Goal: Task Accomplishment & Management: Manage account settings

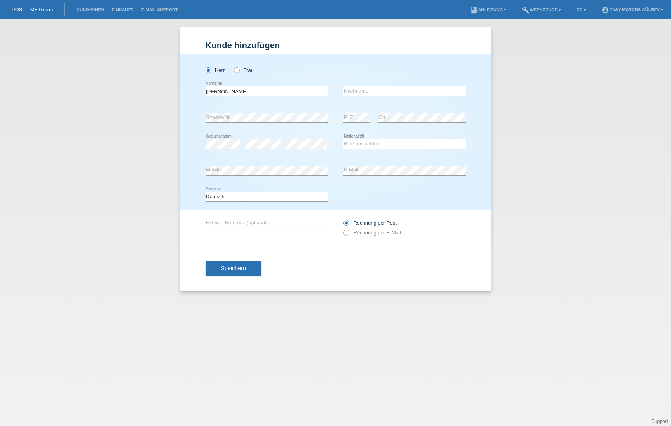
type input "Balwinder"
type input "Singh"
select select "CH"
click at [342, 229] on icon at bounding box center [342, 229] width 0 height 0
click at [346, 234] on input "Rechnung per E-Mail" at bounding box center [346, 235] width 5 height 10
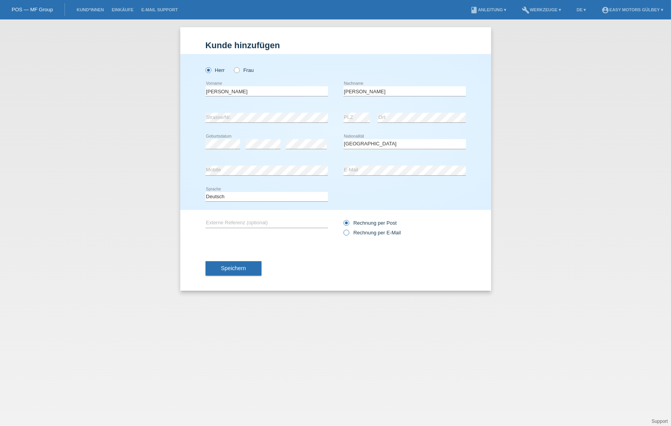
radio input "true"
click at [220, 267] on button "Speichern" at bounding box center [234, 268] width 56 height 15
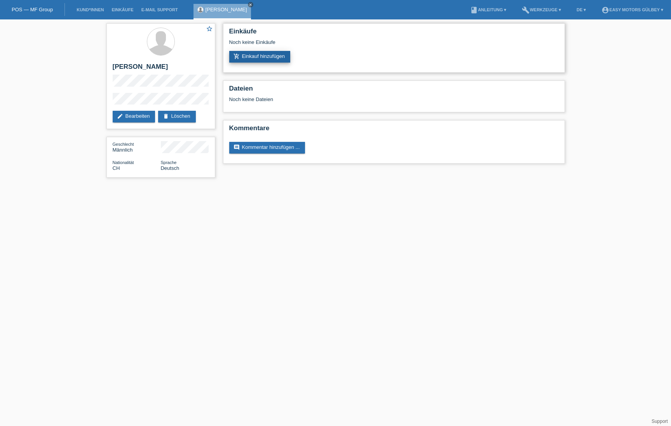
click at [268, 58] on link "add_shopping_cart Einkauf hinzufügen" at bounding box center [259, 57] width 61 height 12
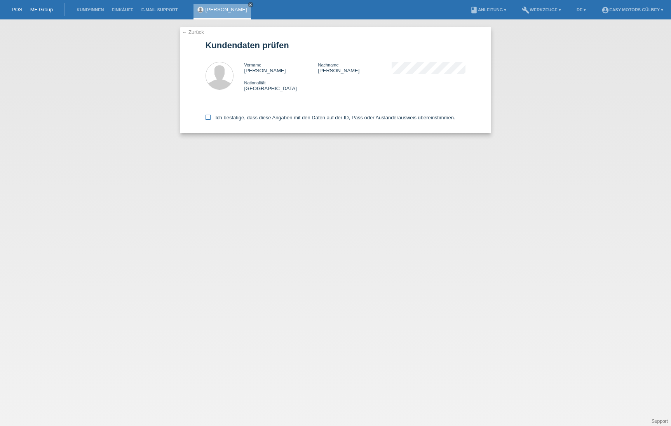
click at [209, 116] on icon at bounding box center [208, 117] width 5 height 5
click at [209, 116] on input "Ich bestätige, dass diese Angaben mit den Daten auf der ID, Pass oder Ausländer…" at bounding box center [208, 117] width 5 height 5
checkbox input "true"
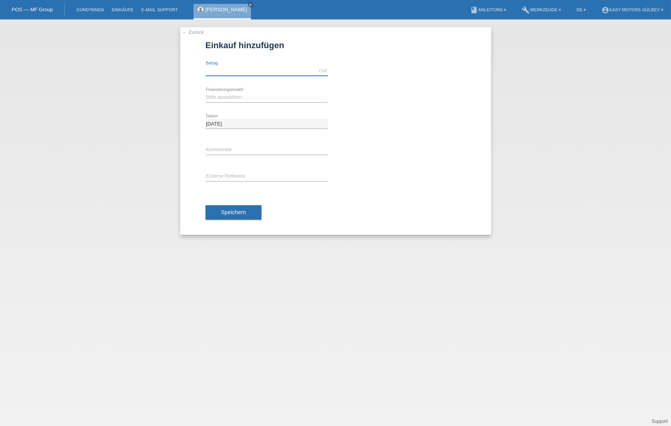
click at [240, 66] on input "text" at bounding box center [267, 71] width 122 height 10
type input "2980.00"
select select "10"
click at [245, 215] on span "Speichern" at bounding box center [233, 212] width 25 height 6
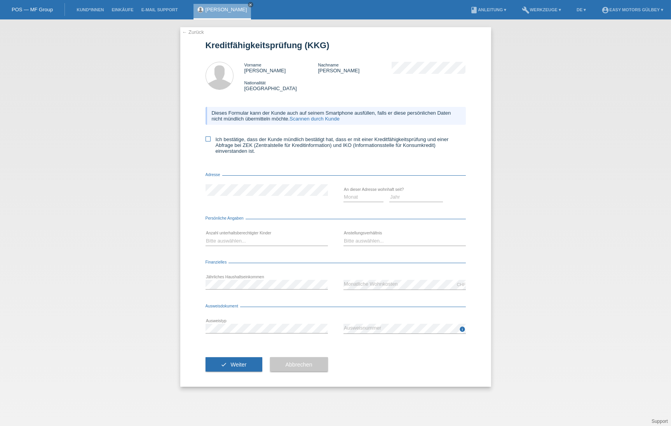
click at [209, 137] on icon at bounding box center [208, 138] width 5 height 5
click at [209, 137] on input "Ich bestätige, dass der Kunde mündlich bestätigt hat, dass er mit einer Kreditf…" at bounding box center [208, 138] width 5 height 5
checkbox input "true"
select select "2015"
select select "01"
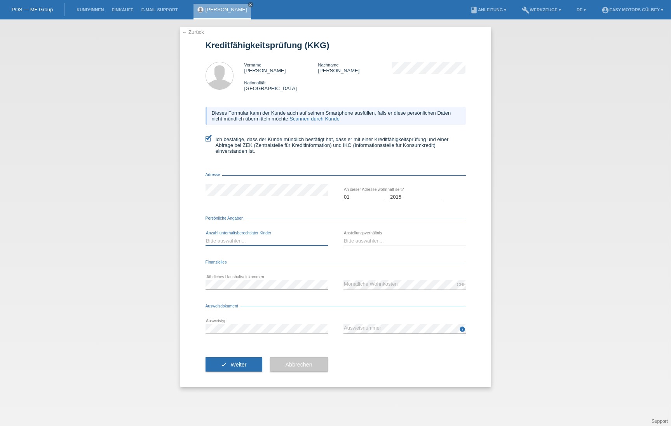
select select "0"
select select "INDEPENDENT"
click at [385, 367] on div "check Weiter Abbrechen" at bounding box center [336, 364] width 260 height 45
click at [248, 367] on button "check Weiter" at bounding box center [234, 364] width 57 height 15
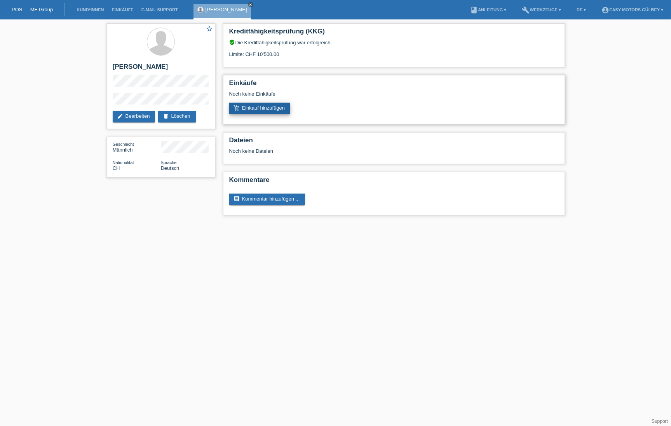
click at [265, 108] on link "add_shopping_cart Einkauf hinzufügen" at bounding box center [259, 109] width 61 height 12
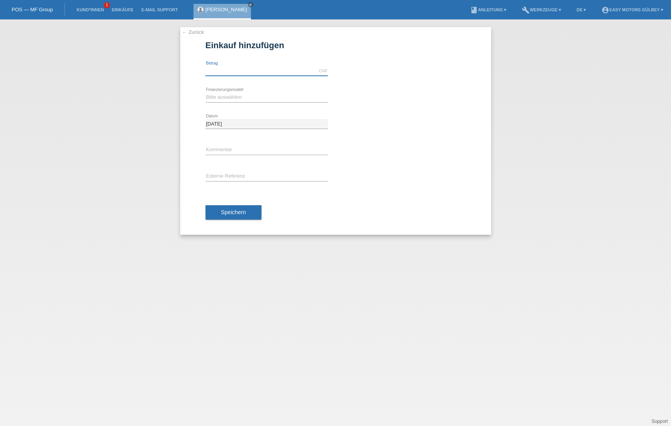
click at [252, 73] on input "text" at bounding box center [267, 71] width 122 height 10
type input "2980.00"
select select "10"
click at [244, 209] on button "Speichern" at bounding box center [234, 212] width 56 height 15
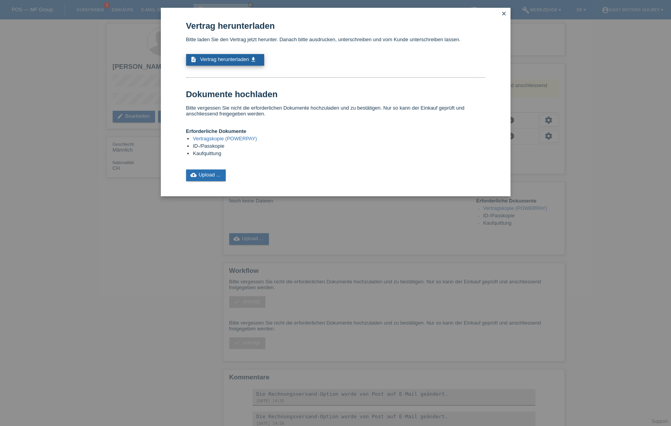
click at [240, 60] on span "Vertrag herunterladen" at bounding box center [224, 59] width 49 height 6
click at [505, 12] on icon "close" at bounding box center [504, 13] width 6 height 6
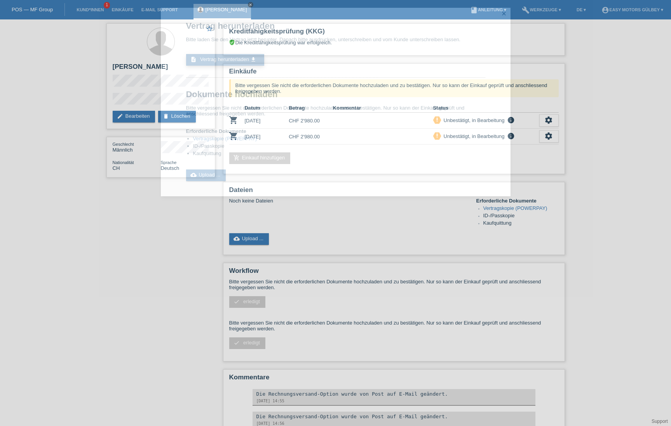
click at [505, 12] on icon "close" at bounding box center [504, 13] width 6 height 6
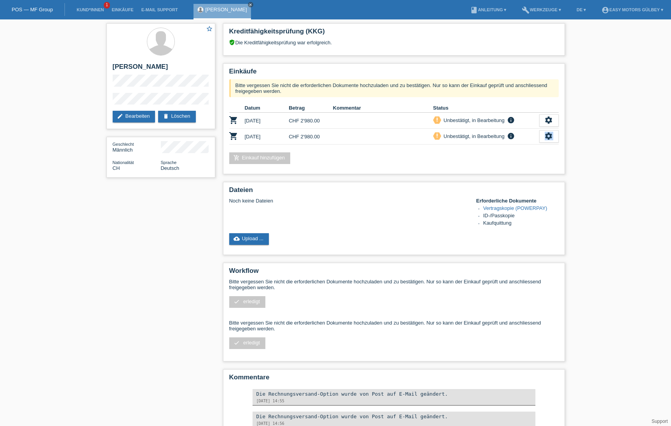
click at [551, 135] on icon "settings" at bounding box center [549, 136] width 9 height 9
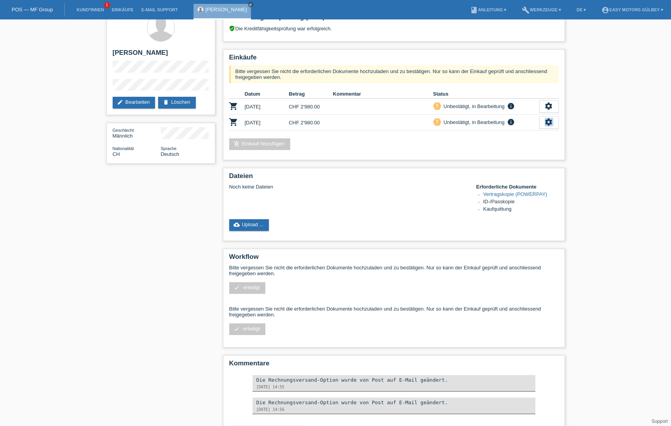
scroll to position [12, 0]
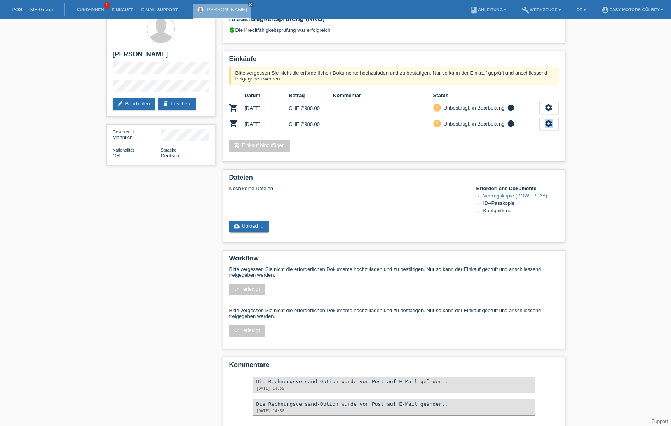
click at [547, 122] on icon "settings" at bounding box center [549, 123] width 9 height 9
click at [249, 5] on icon "close" at bounding box center [251, 5] width 4 height 4
drag, startPoint x: 240, startPoint y: 60, endPoint x: 248, endPoint y: 5, distance: 56.1
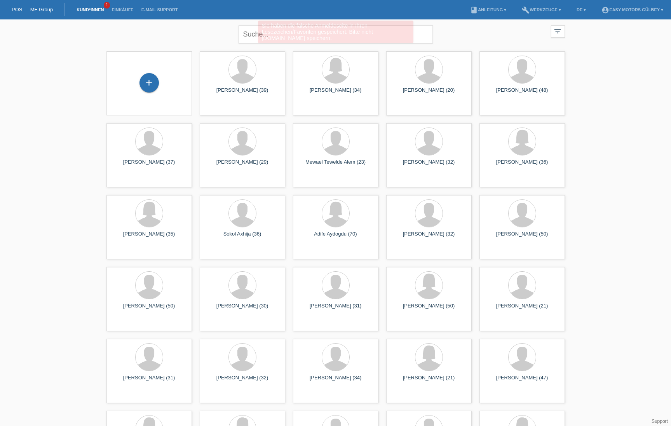
click at [250, 33] on div "Sie haben die falsche Anmeldeseite in Ihren Lesezeichen/Favoriten gespeichert. …" at bounding box center [335, 33] width 403 height 24
click at [255, 34] on input "text" at bounding box center [336, 34] width 194 height 18
type input "baldwinder"
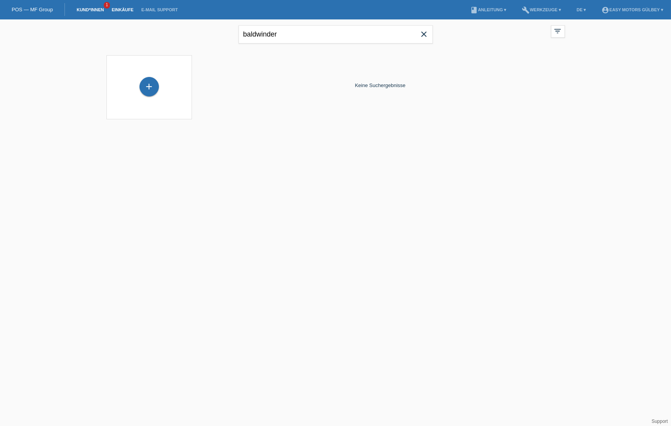
click at [129, 10] on link "Einkäufe" at bounding box center [123, 9] width 30 height 5
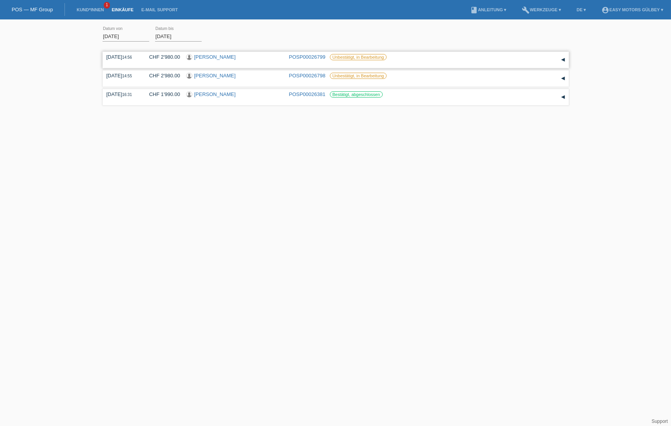
click at [446, 60] on div "29.08.2025 14:56 CHF 2'980.00 Balwinder Singh POSP00026799 Unbestätigt, in Bear…" at bounding box center [336, 60] width 459 height 12
click at [370, 52] on div "29.08.2025 14:56 CHF 2'980.00 Balwinder Singh POSP00026799 Unbestätigt, in Bear…" at bounding box center [336, 60] width 466 height 16
click at [370, 57] on label "Unbestätigt, in Bearbeitung" at bounding box center [358, 57] width 57 height 6
click at [300, 59] on link "POSP00026799" at bounding box center [307, 57] width 37 height 6
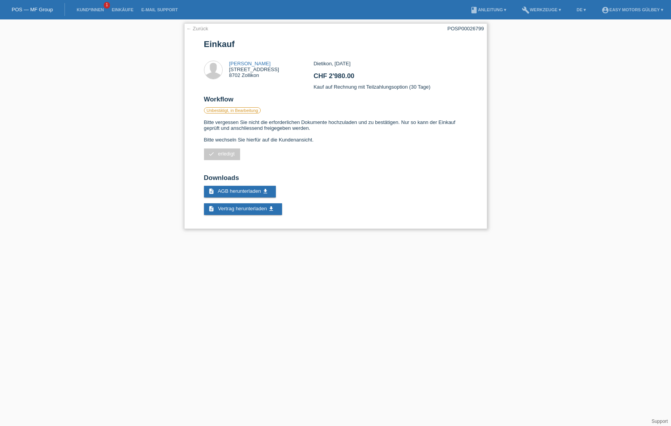
click at [201, 30] on link "← Zurück" at bounding box center [198, 29] width 22 height 6
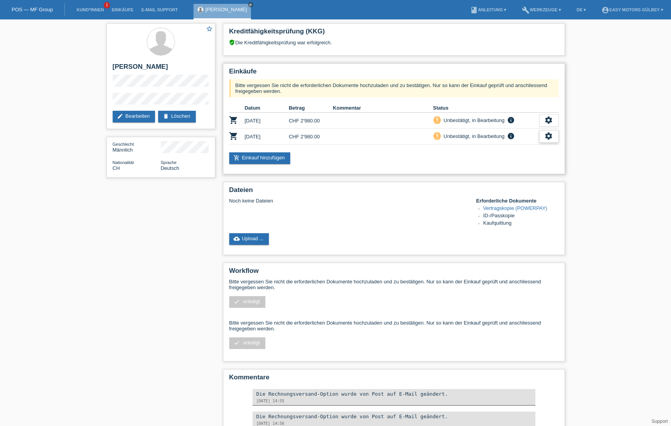
click at [545, 135] on icon "settings" at bounding box center [549, 136] width 9 height 9
click at [513, 182] on span "Kunde ist vom Kauf zurückgetreten..." at bounding box center [512, 182] width 85 height 9
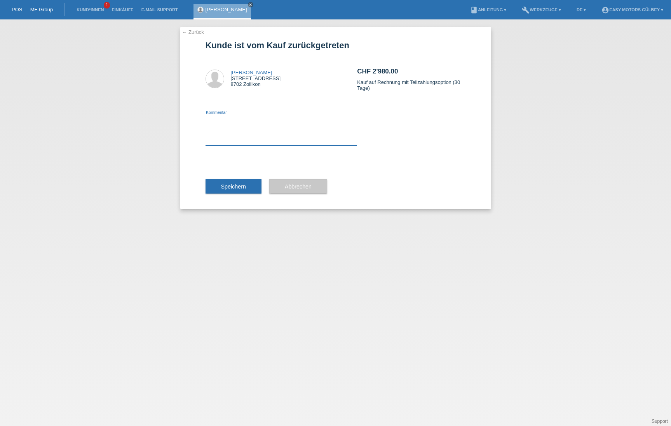
click at [249, 139] on textarea at bounding box center [282, 130] width 152 height 30
click at [236, 123] on textarea "habe es ausversehen doppelt eingegeben!" at bounding box center [282, 130] width 152 height 30
click at [316, 136] on textarea "habe es ausfersehen doppelt eingegeben!" at bounding box center [282, 130] width 152 height 30
click at [234, 121] on textarea "habe es ausfersehen doppelt eingegeben!" at bounding box center [282, 130] width 152 height 30
click at [323, 120] on textarea "habe es ausversehen doppelt eingegeben!" at bounding box center [282, 130] width 152 height 30
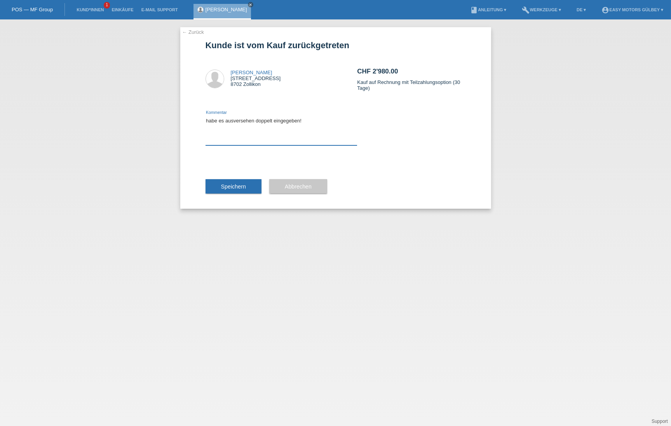
click at [232, 120] on textarea "habe es ausversehen doppelt eingegeben!" at bounding box center [282, 130] width 152 height 30
click at [315, 122] on textarea "habe es aus versehen doppelt eingegeben!" at bounding box center [282, 130] width 152 height 30
type textarea "habe es aus versehen doppelt eingegeben!"
click at [243, 186] on span "Speichern" at bounding box center [233, 186] width 25 height 6
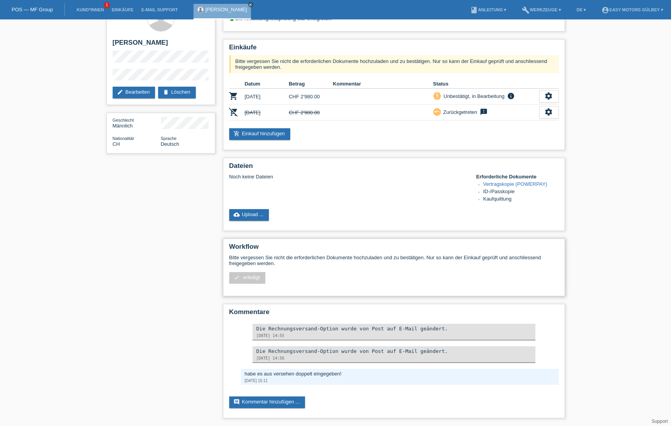
scroll to position [26, 0]
click at [245, 215] on link "cloud_upload Upload ..." at bounding box center [249, 215] width 40 height 12
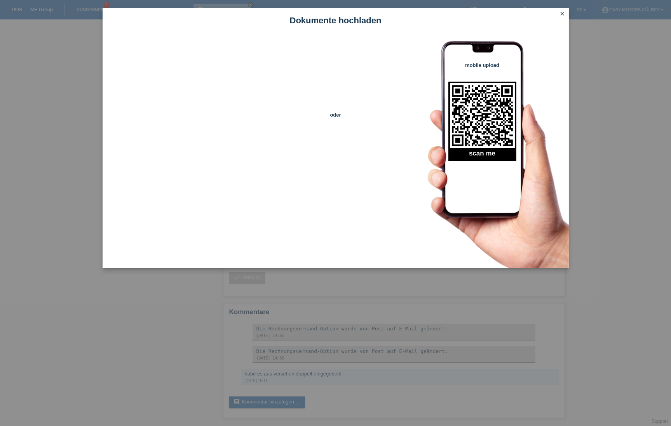
click at [563, 14] on icon "close" at bounding box center [563, 13] width 6 height 6
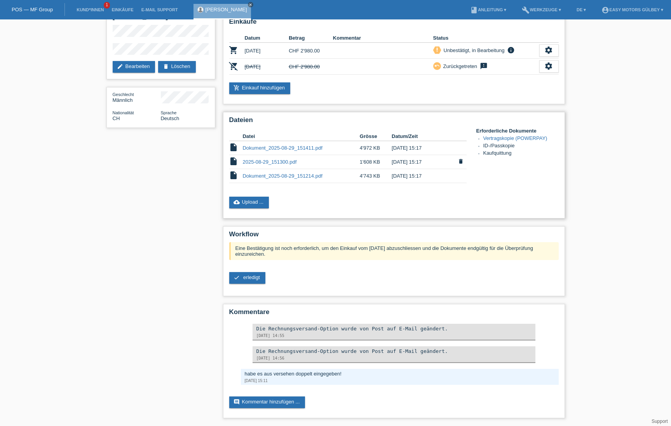
scroll to position [16, 0]
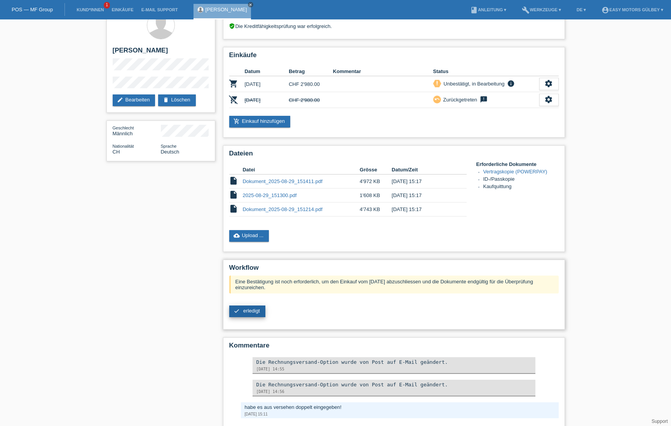
click at [253, 311] on span "erledigt" at bounding box center [251, 311] width 17 height 6
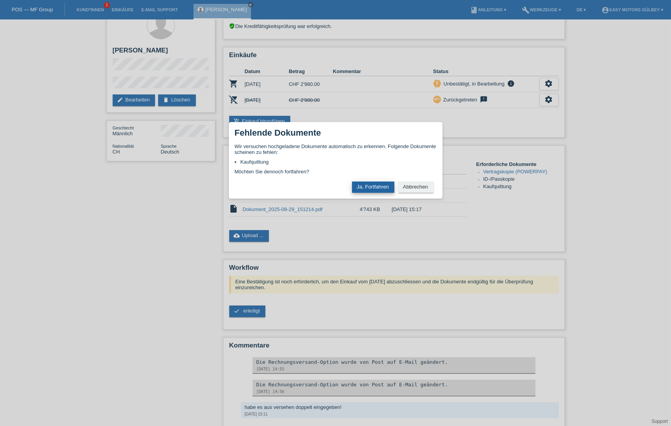
click at [379, 184] on button "Ja, Fortfahren" at bounding box center [373, 187] width 42 height 11
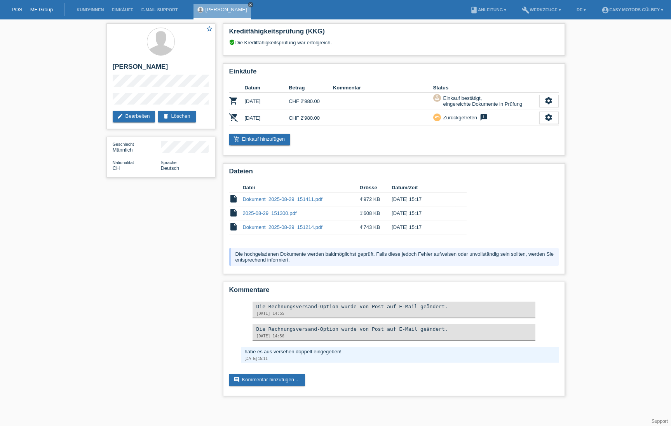
click at [249, 5] on icon "close" at bounding box center [251, 5] width 4 height 4
